Goal: Transaction & Acquisition: Purchase product/service

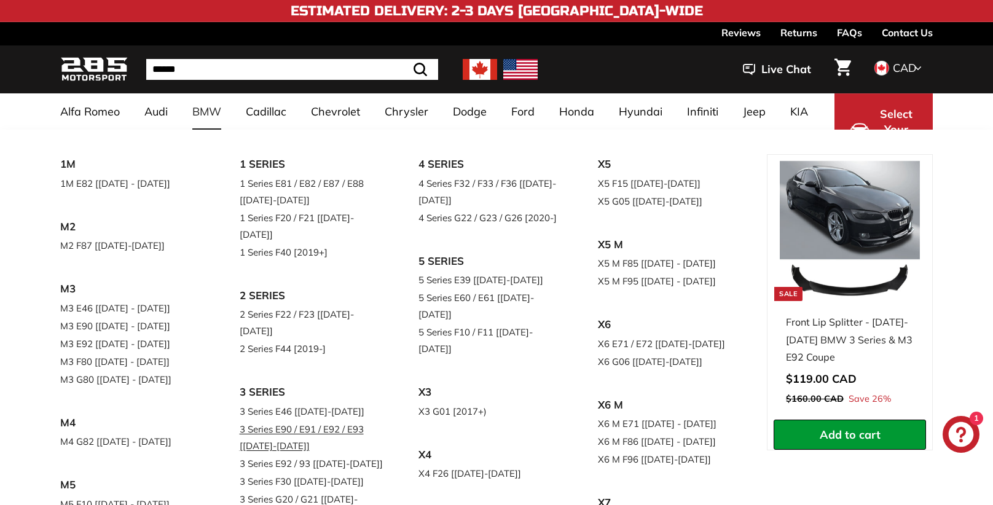
click at [309, 420] on link "3 Series E90 / E91 / E92 / E93 [[DATE]-[DATE]]" at bounding box center [312, 437] width 145 height 34
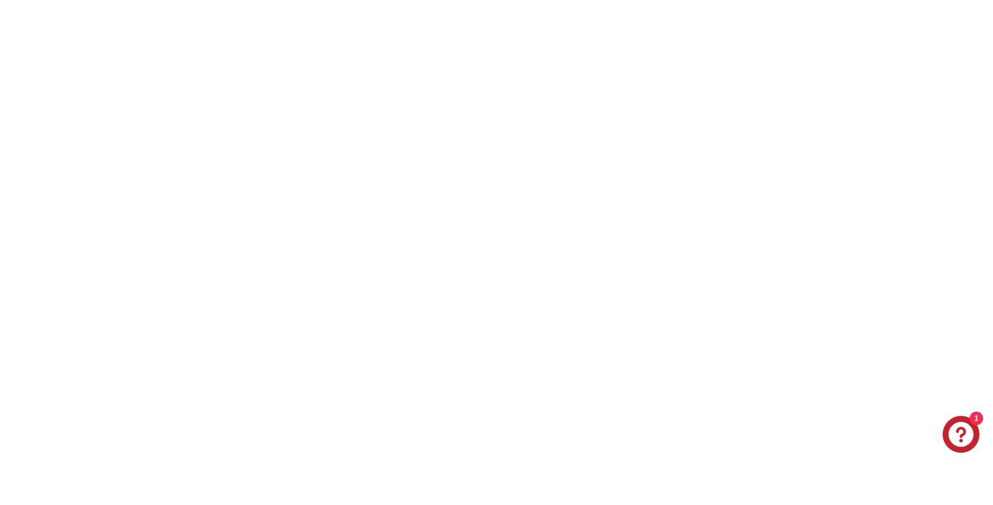
click at [309, 420] on link "3 Series E90 / E91 / E92 / E93 [[DATE]-[DATE]]" at bounding box center [312, 437] width 145 height 34
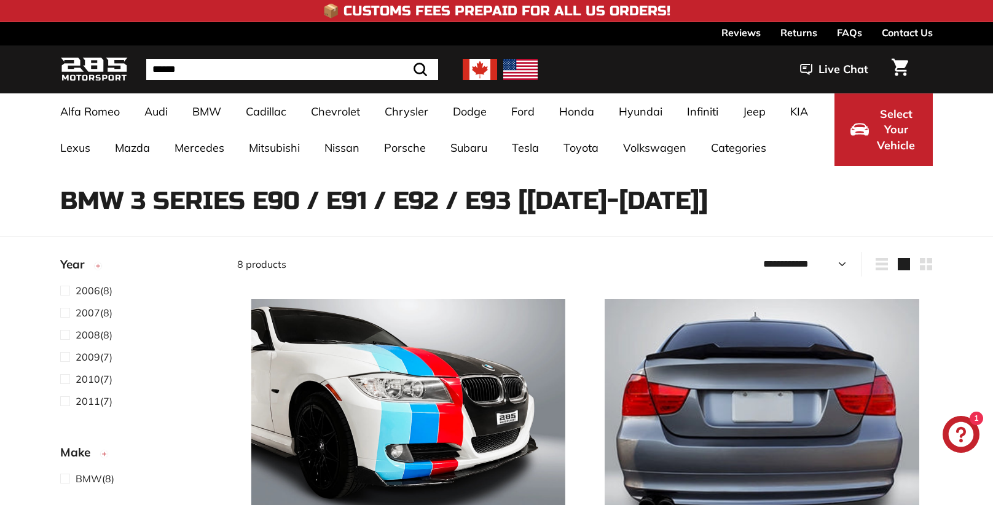
select select "**********"
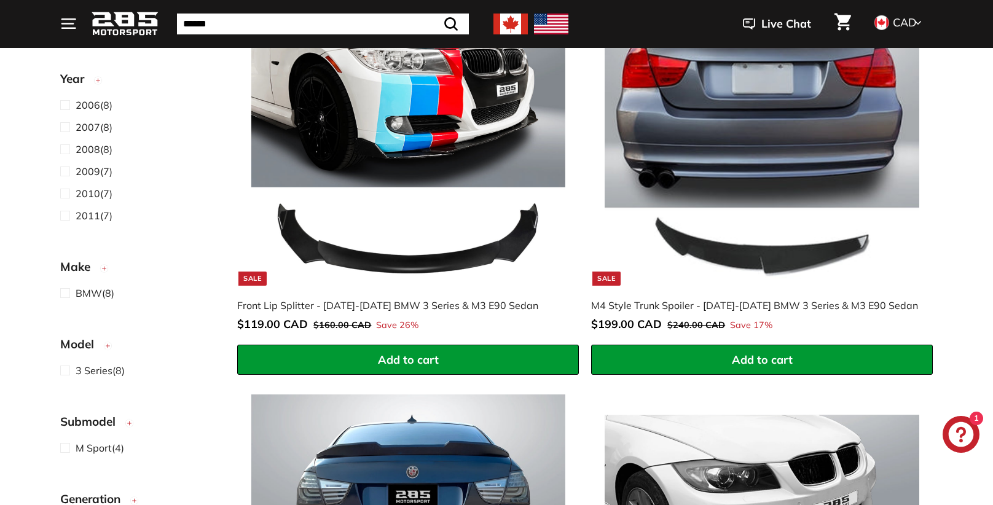
scroll to position [331, 0]
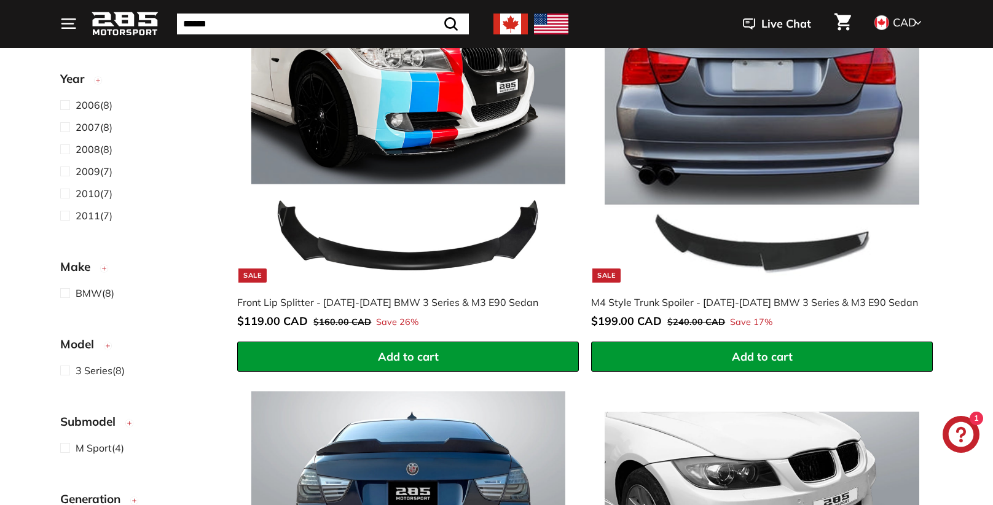
click at [337, 91] on img at bounding box center [408, 125] width 314 height 314
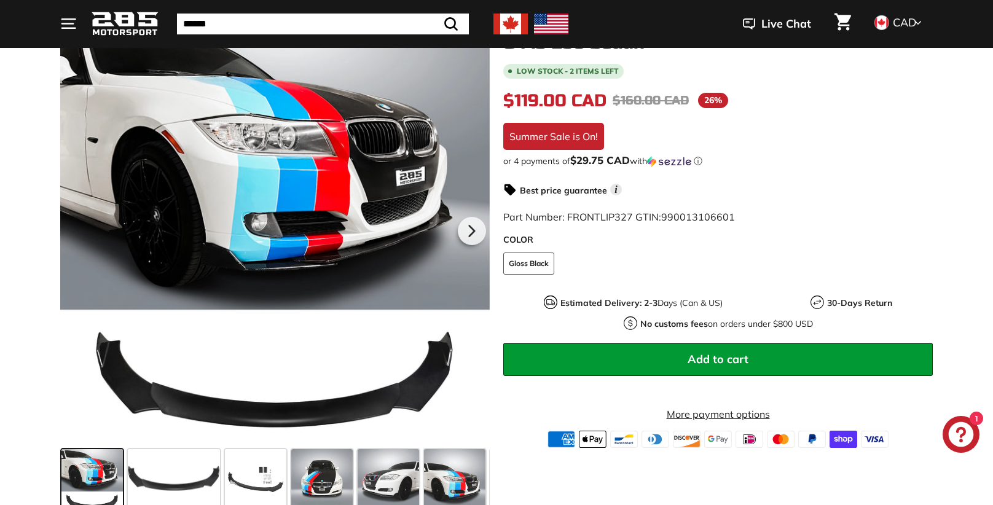
scroll to position [205, 0]
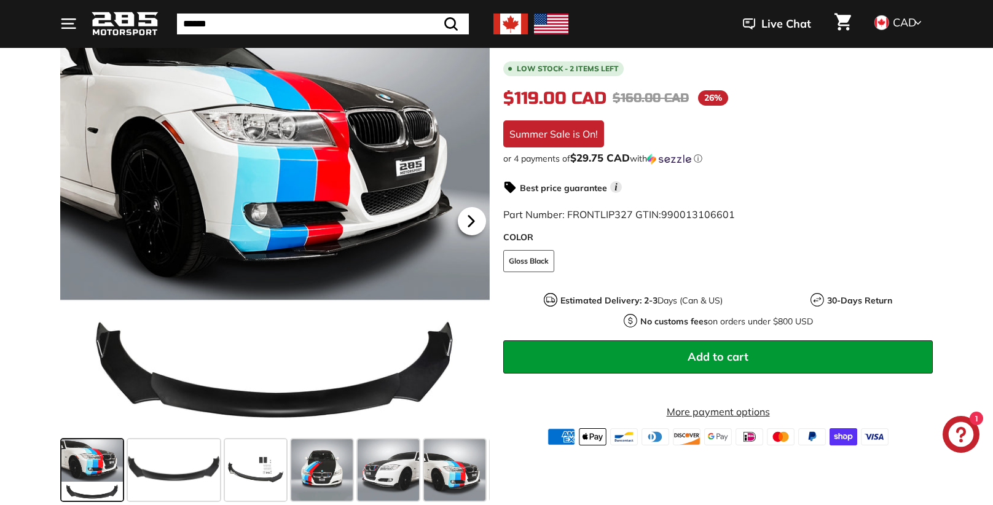
click at [472, 217] on icon at bounding box center [471, 221] width 28 height 28
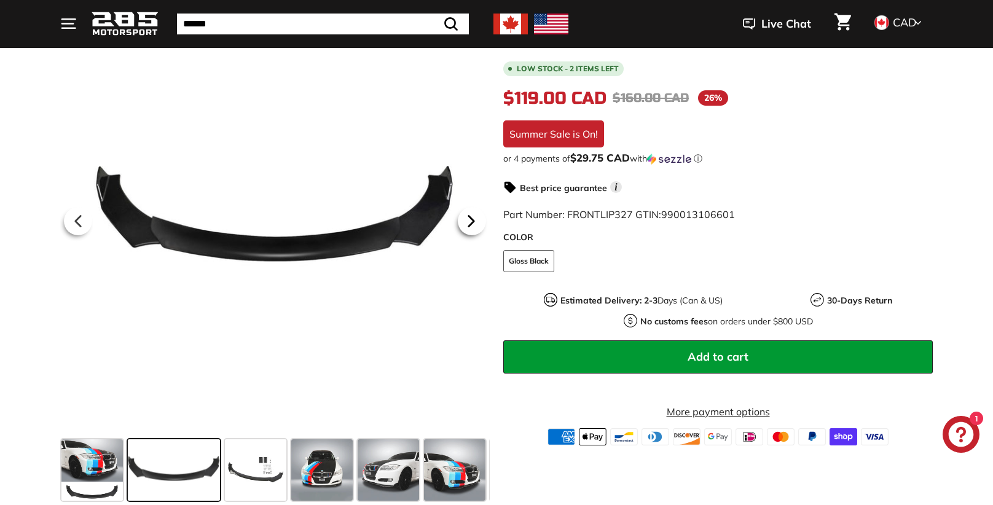
click at [472, 217] on icon at bounding box center [471, 221] width 28 height 28
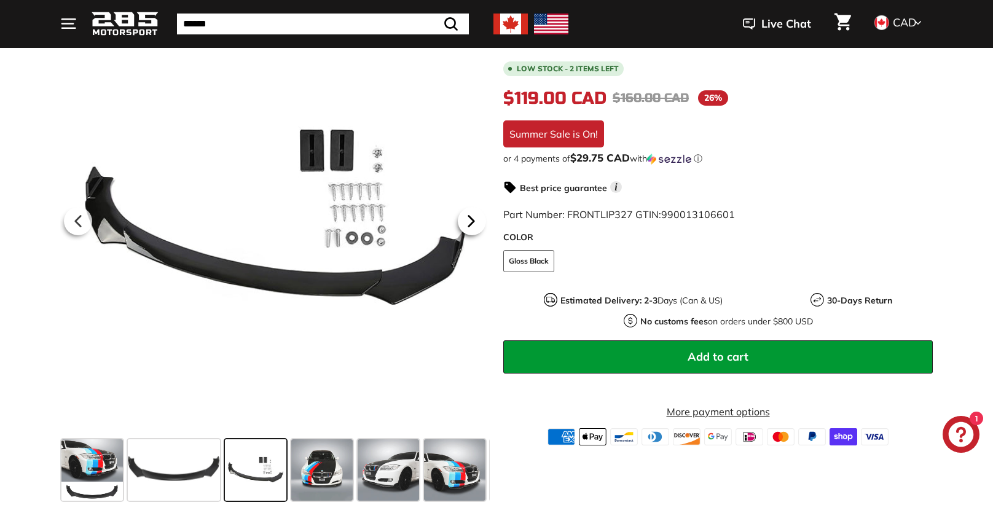
click at [472, 217] on icon at bounding box center [471, 221] width 28 height 28
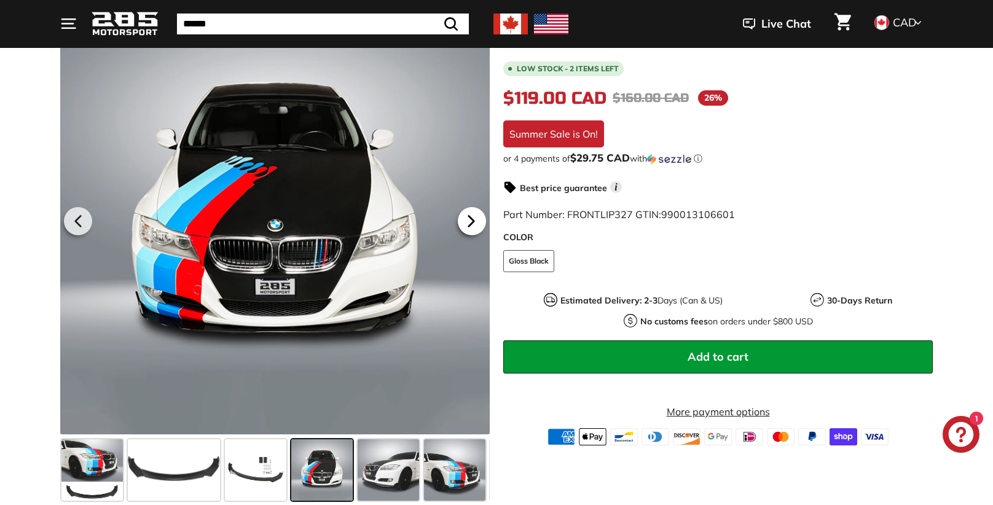
click at [472, 217] on icon at bounding box center [471, 221] width 28 height 28
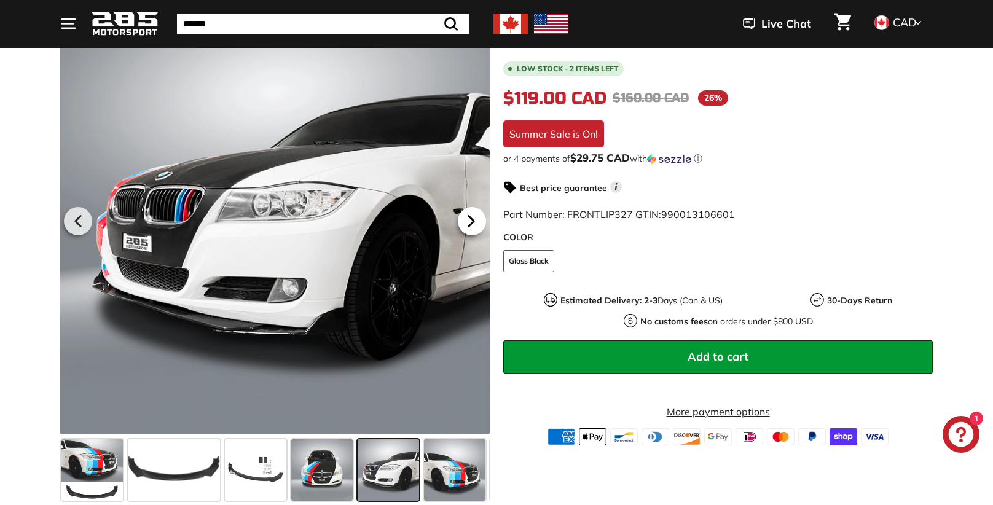
click at [472, 217] on icon at bounding box center [471, 221] width 28 height 28
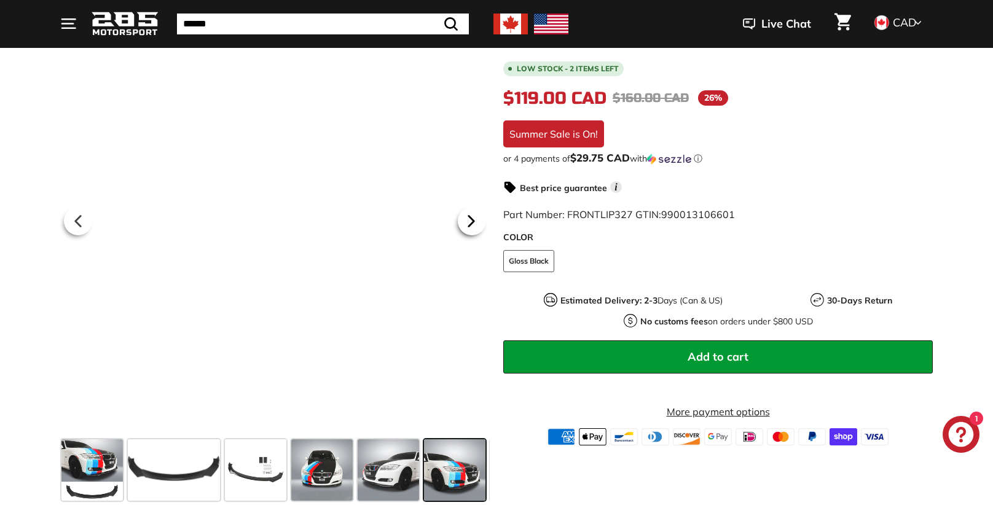
scroll to position [0, 64]
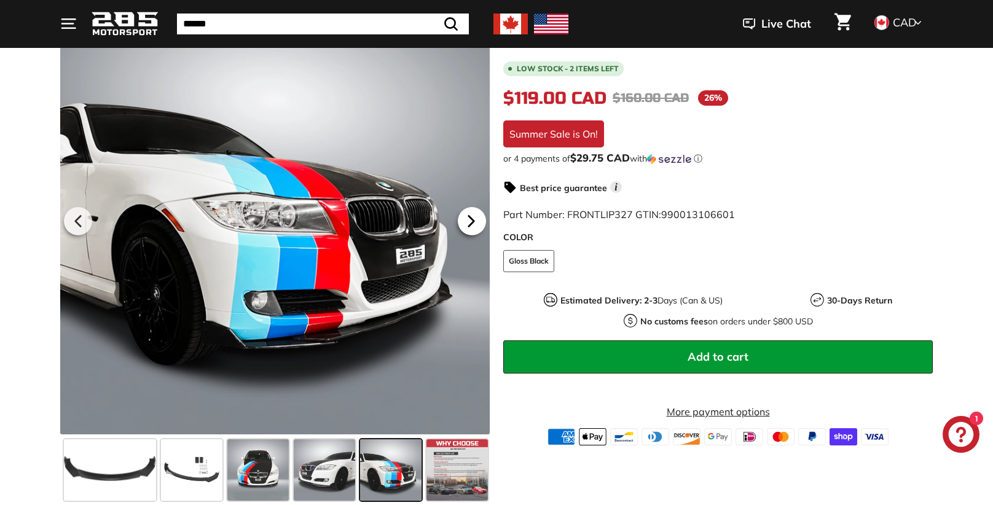
click at [472, 217] on icon at bounding box center [471, 221] width 28 height 28
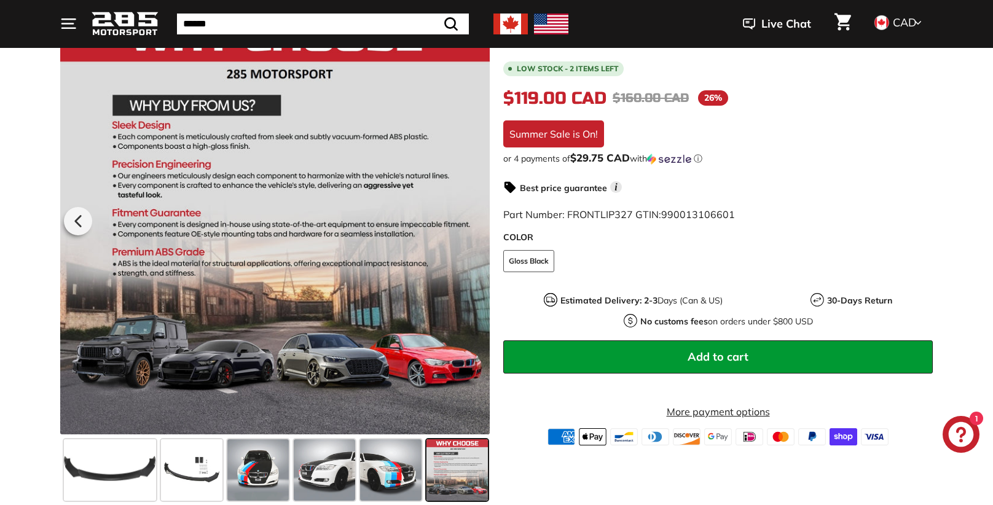
click at [472, 217] on div at bounding box center [274, 219] width 429 height 429
